Goal: Task Accomplishment & Management: Manage account settings

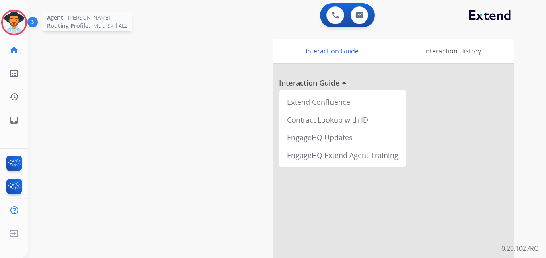
click at [17, 21] on img at bounding box center [14, 22] width 23 height 23
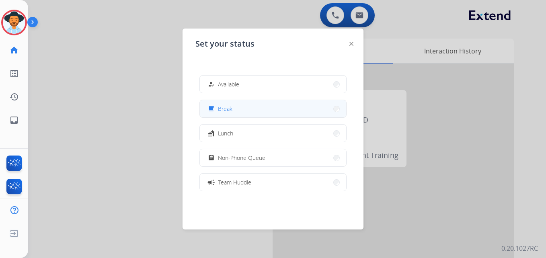
scroll to position [127, 0]
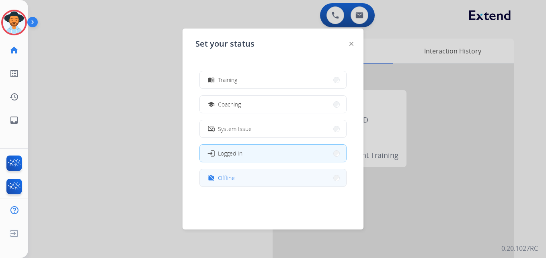
click at [219, 179] on div "work_off Offline" at bounding box center [220, 178] width 29 height 10
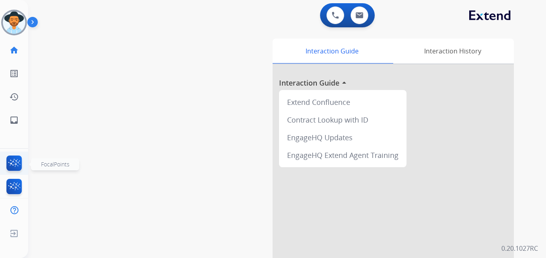
click at [21, 157] on img at bounding box center [14, 165] width 19 height 18
